Goal: Transaction & Acquisition: Purchase product/service

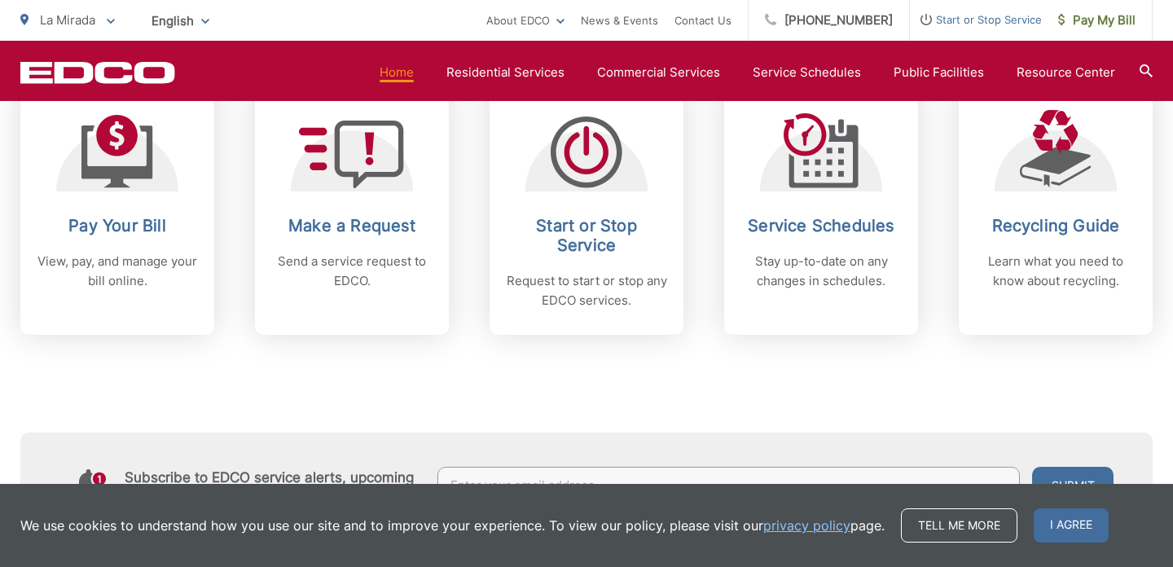
scroll to position [727, 0]
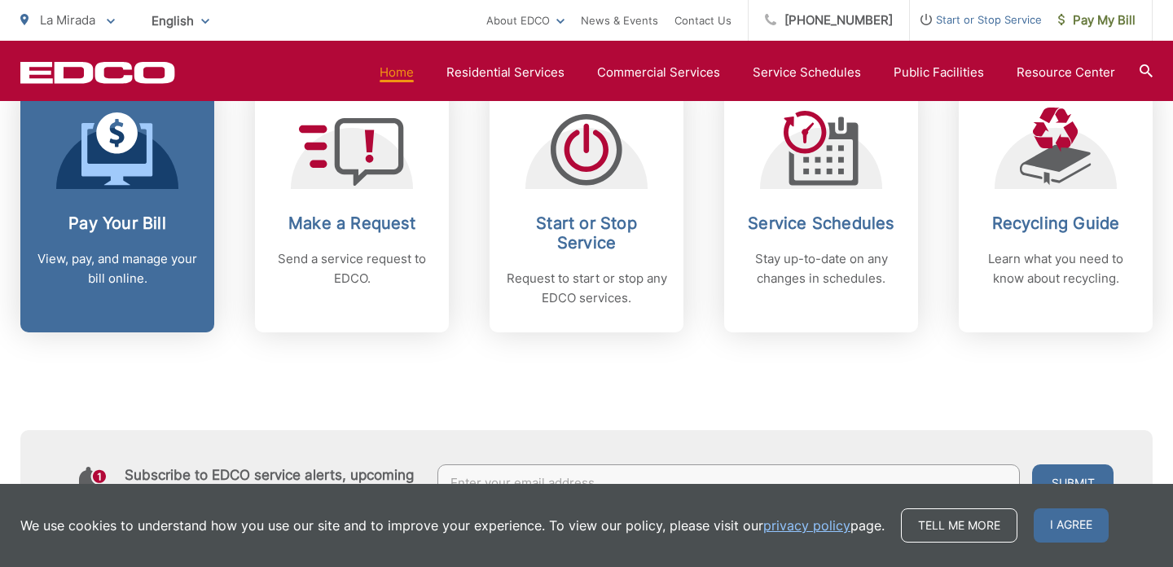
click at [188, 196] on link "Pay Your Bill View, pay, and manage your bill online." at bounding box center [117, 207] width 194 height 249
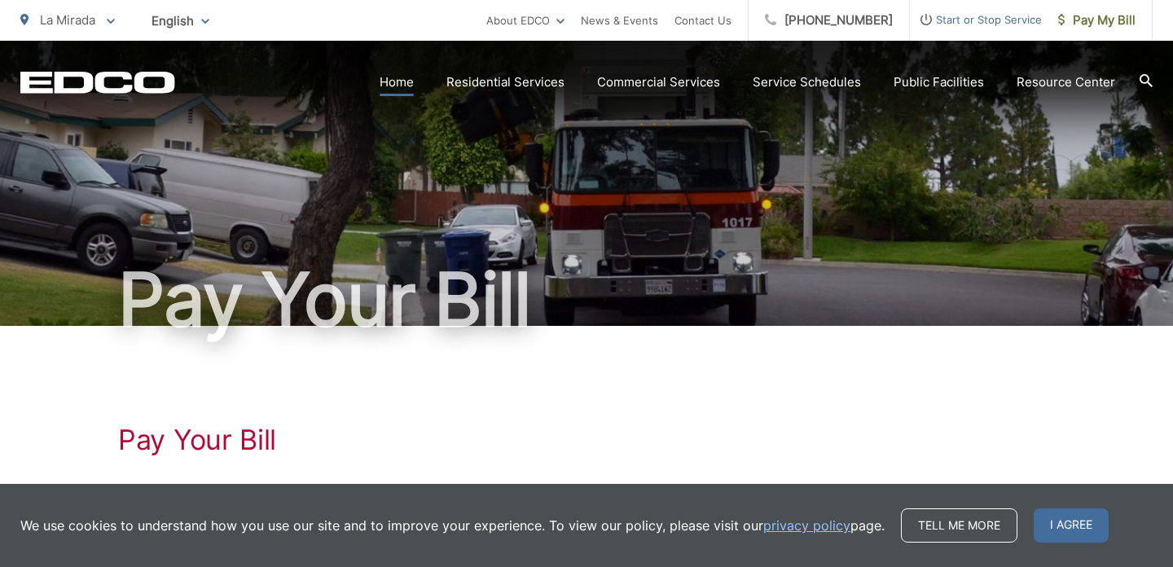
click at [408, 83] on link "Home" at bounding box center [397, 82] width 34 height 20
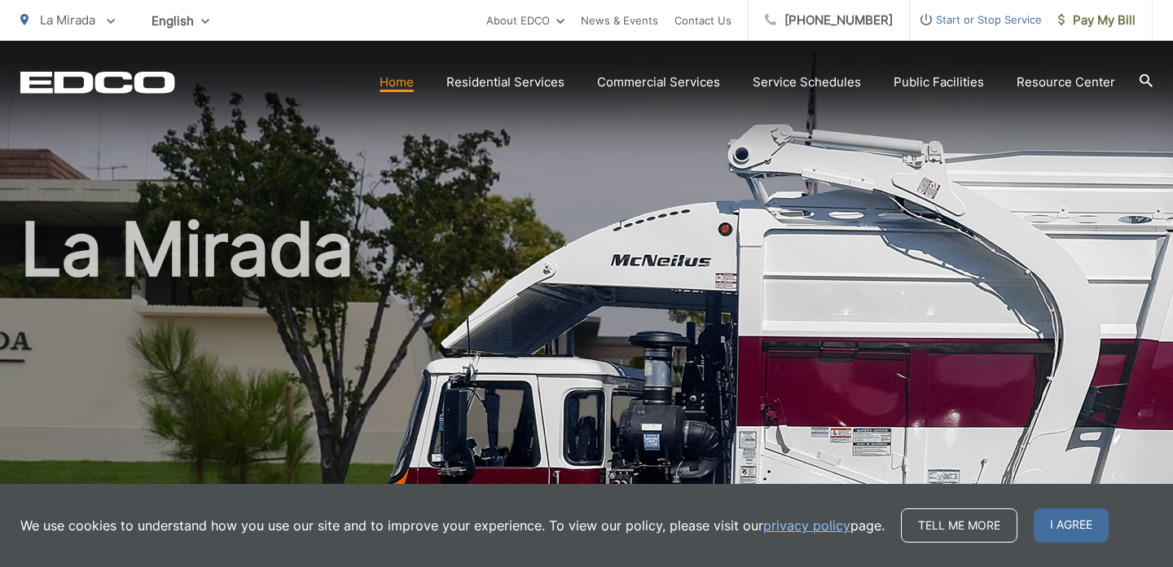
scroll to position [4, 0]
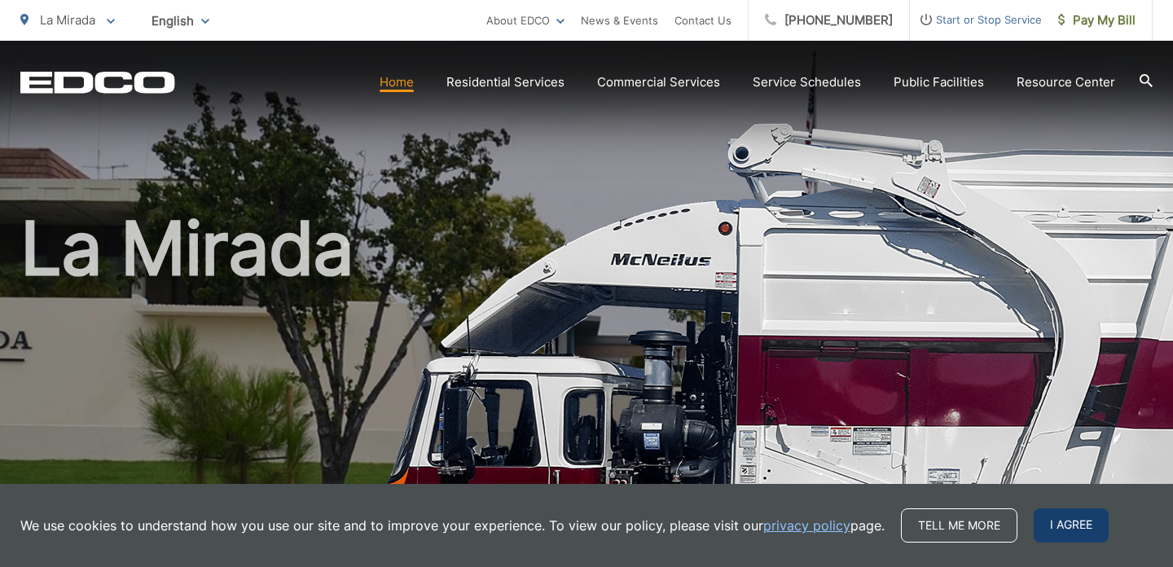
click at [1071, 528] on span "I agree" at bounding box center [1071, 525] width 75 height 34
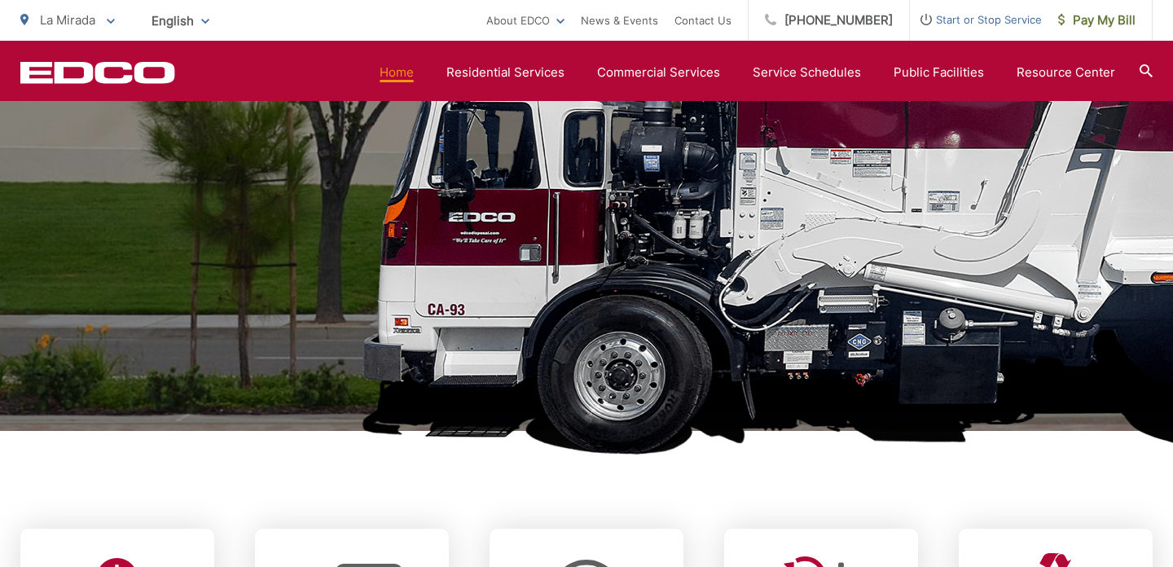
scroll to position [54, 0]
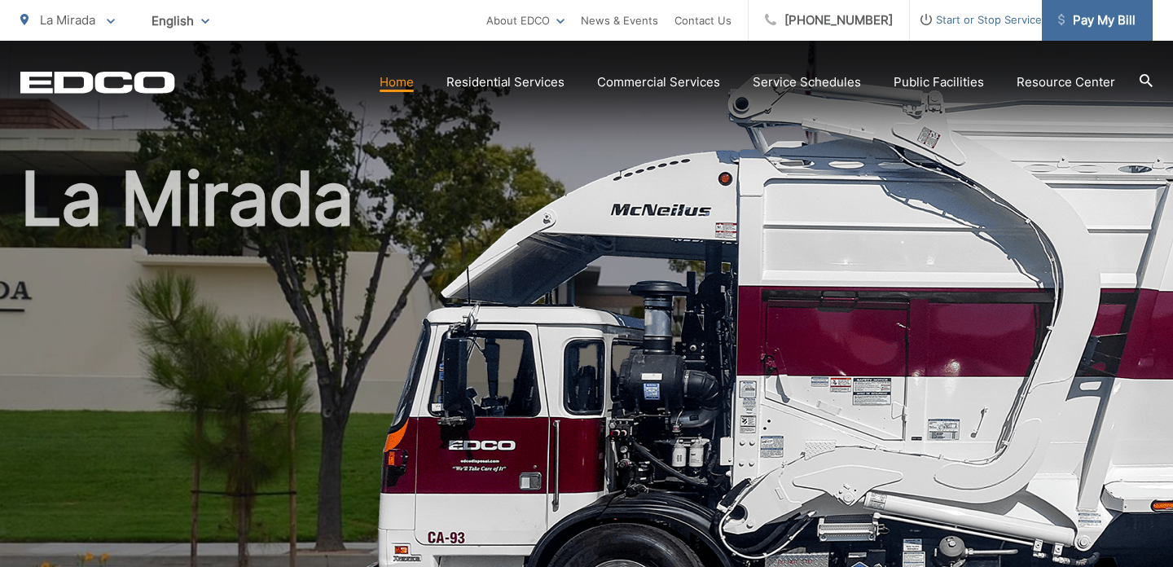
click at [1086, 20] on span "Pay My Bill" at bounding box center [1096, 21] width 77 height 20
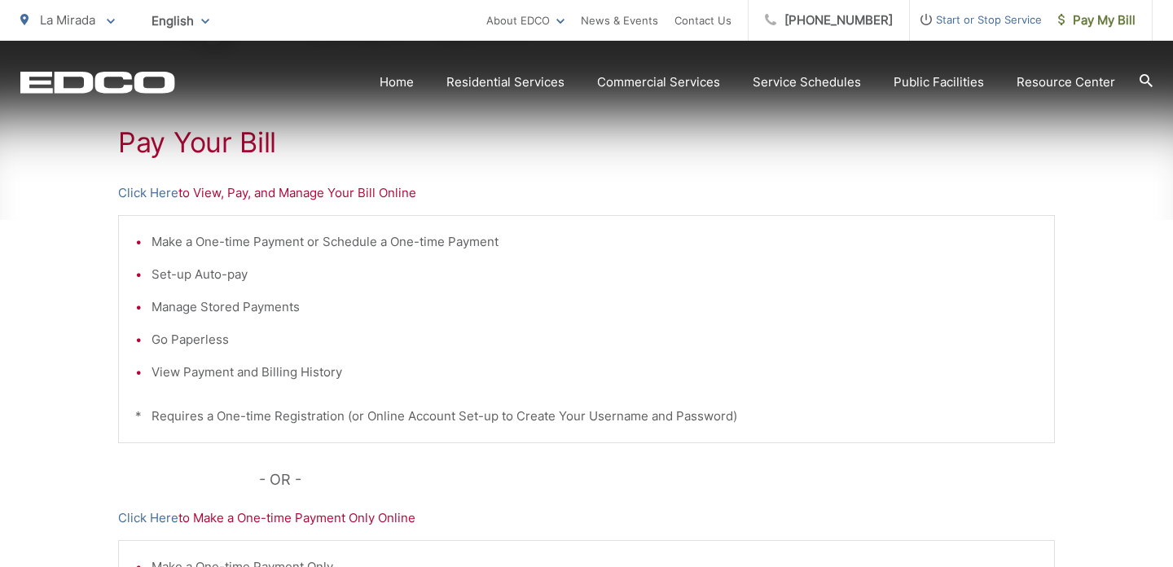
scroll to position [305, 0]
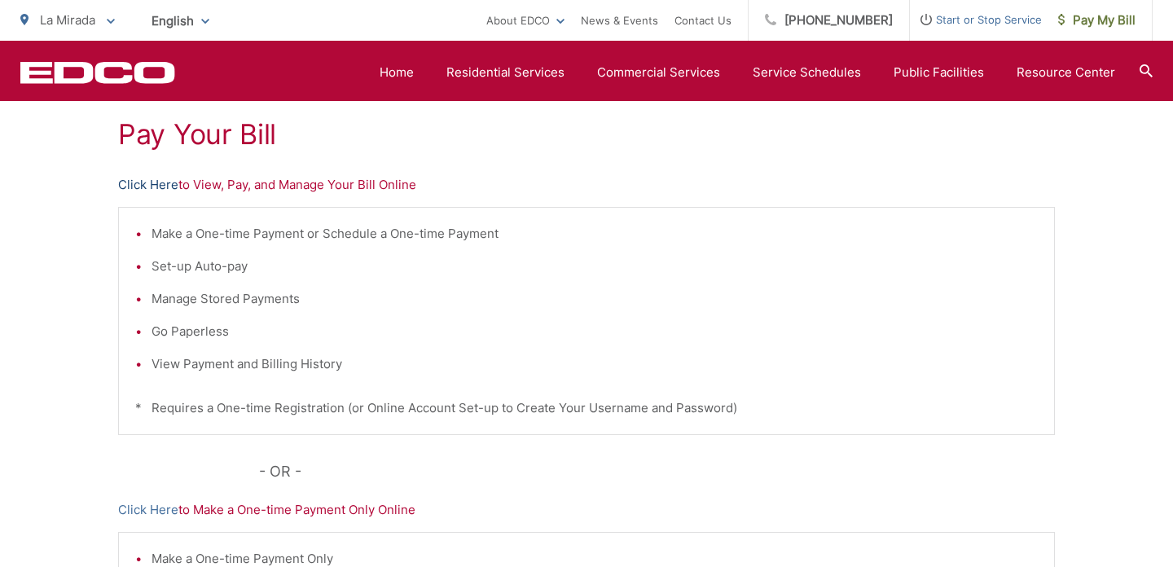
click at [160, 190] on link "Click Here" at bounding box center [148, 185] width 60 height 20
